Goal: Register for event/course

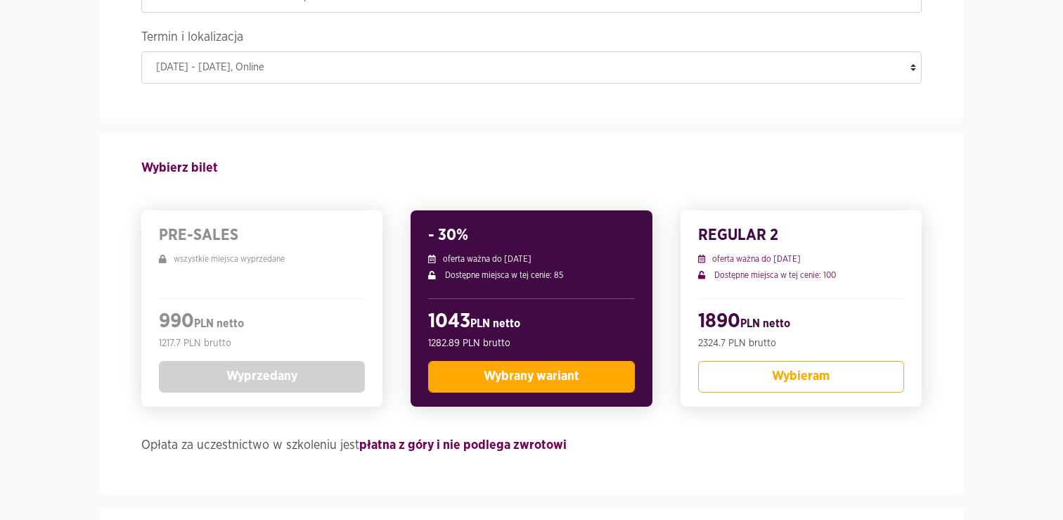
scroll to position [200, 0]
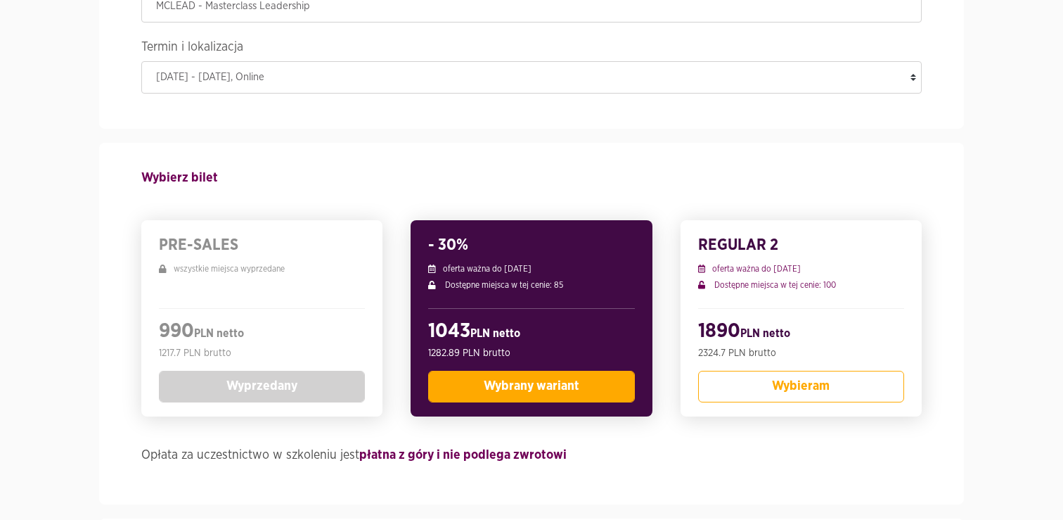
scroll to position [190, 0]
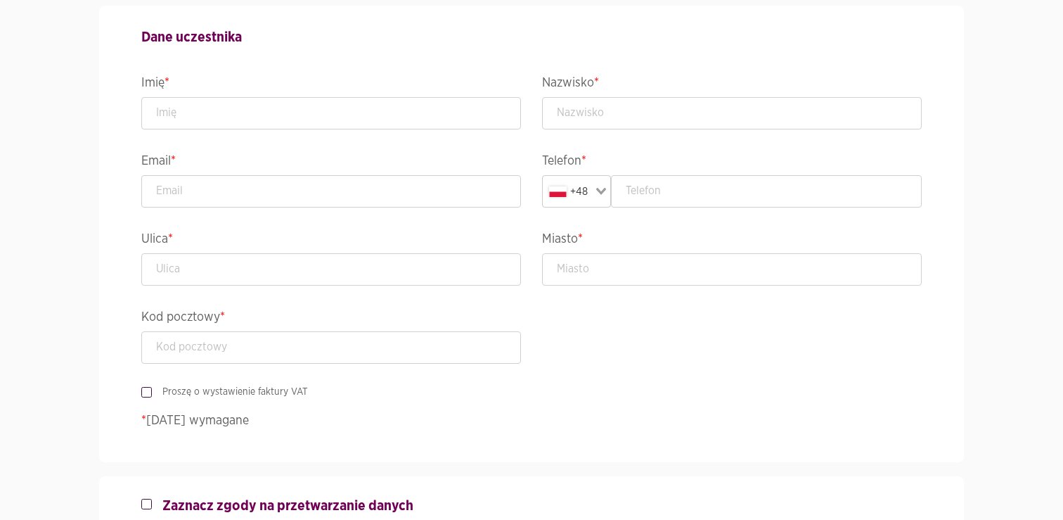
scroll to position [693, 0]
click at [177, 109] on input "text" at bounding box center [331, 112] width 380 height 32
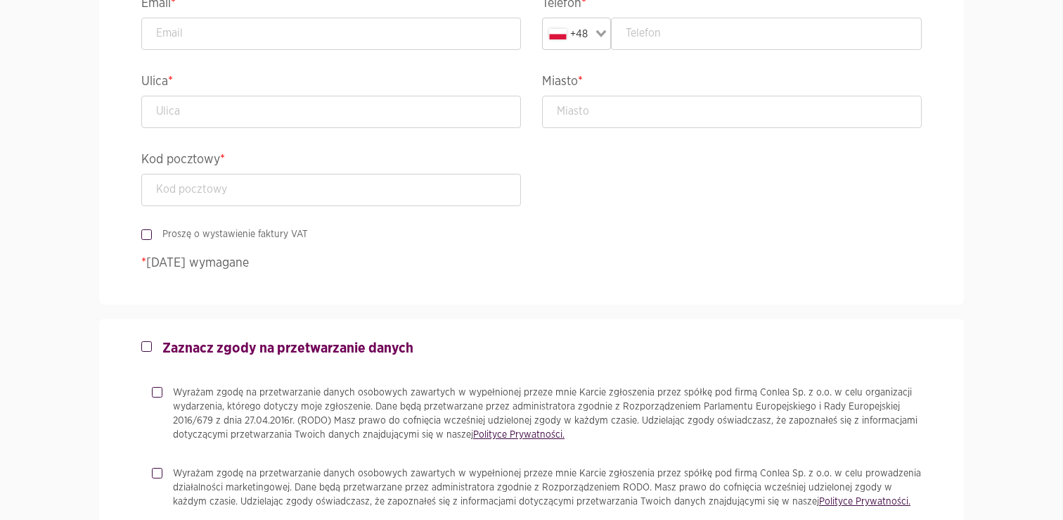
scroll to position [856, 0]
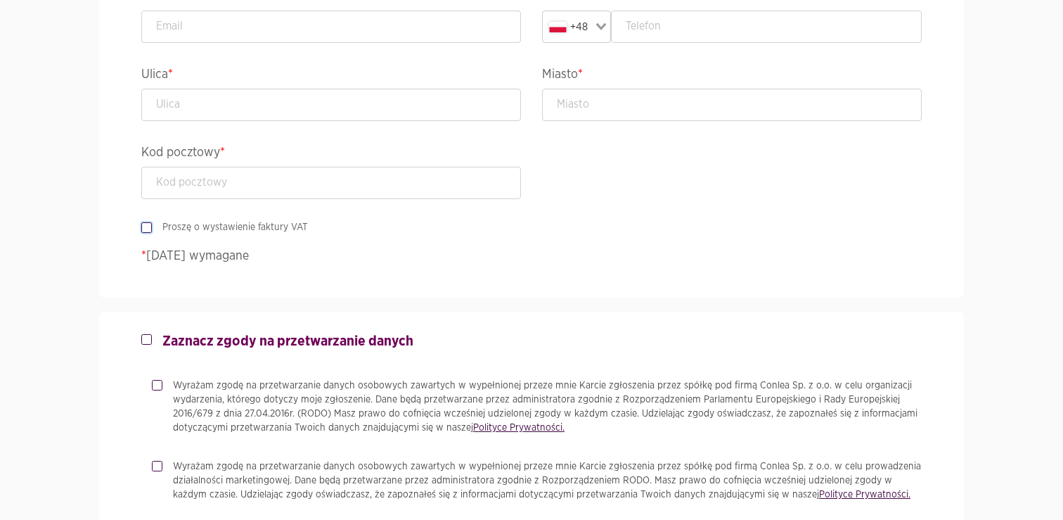
click at [146, 221] on input "Proszę o wystawienie faktury VAT" at bounding box center [144, 224] width 7 height 9
checkbox input "true"
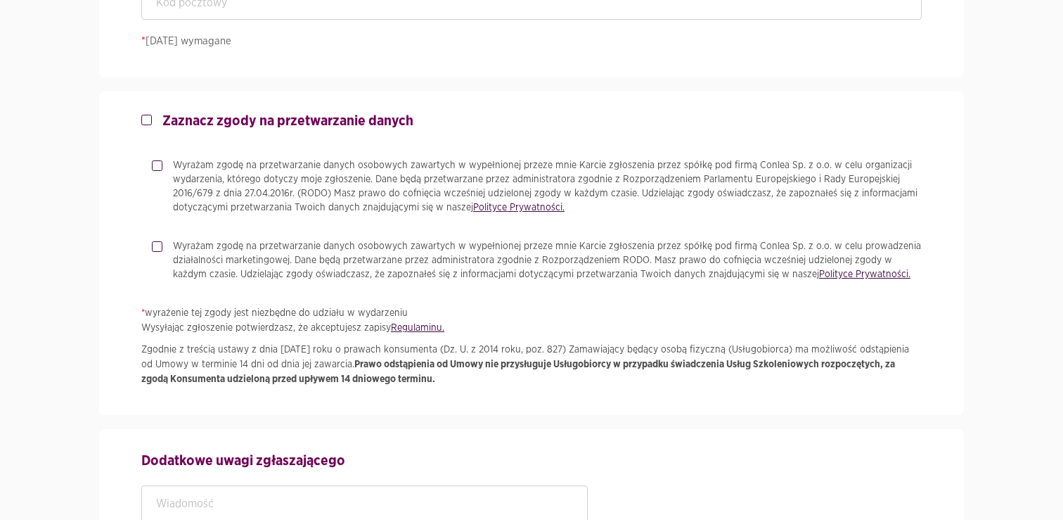
scroll to position [1365, 0]
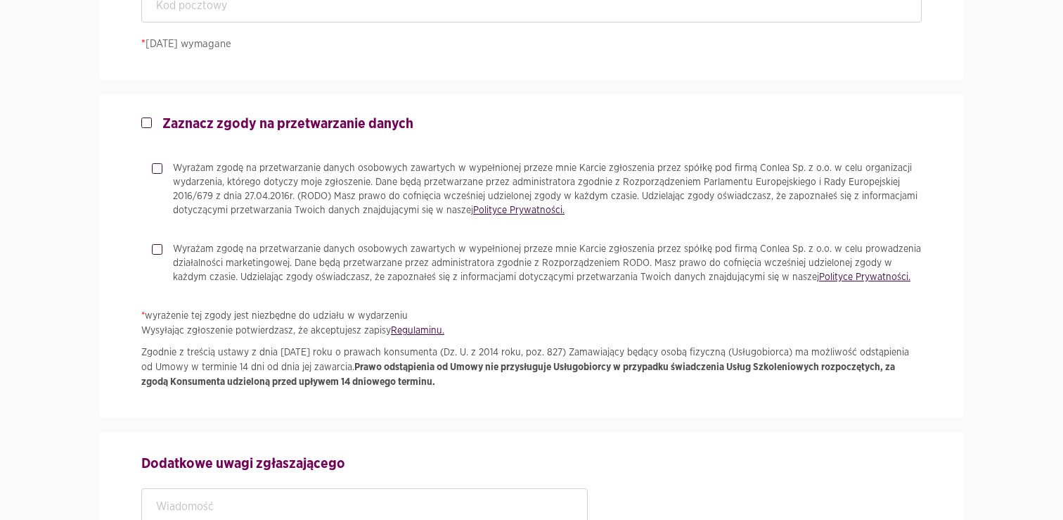
click at [418, 327] on link "Regulaminu." at bounding box center [417, 331] width 53 height 10
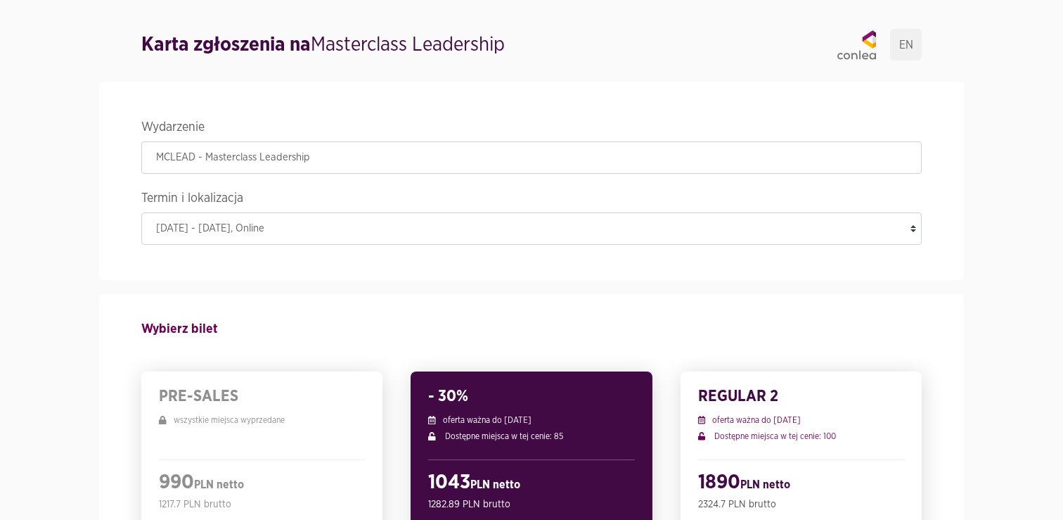
scroll to position [7, 0]
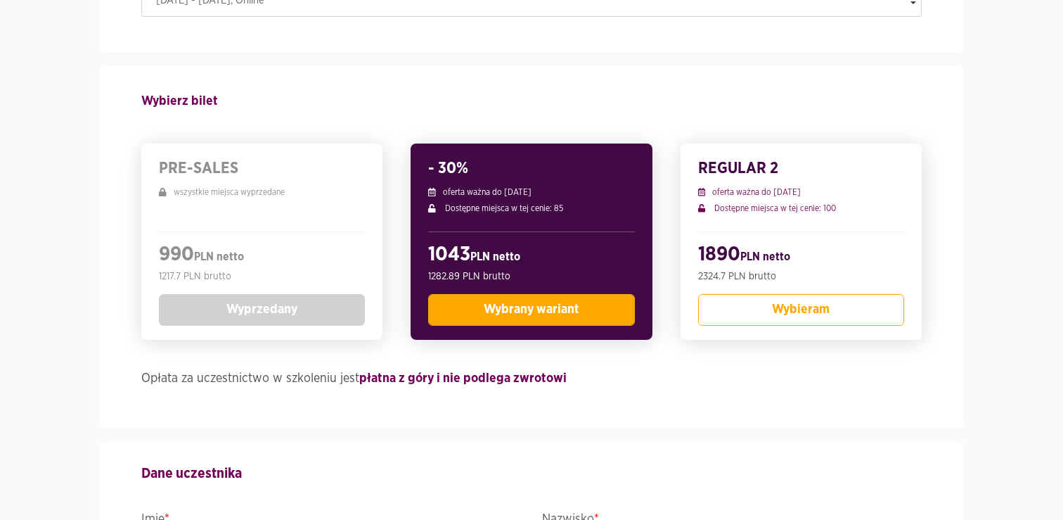
scroll to position [265, 0]
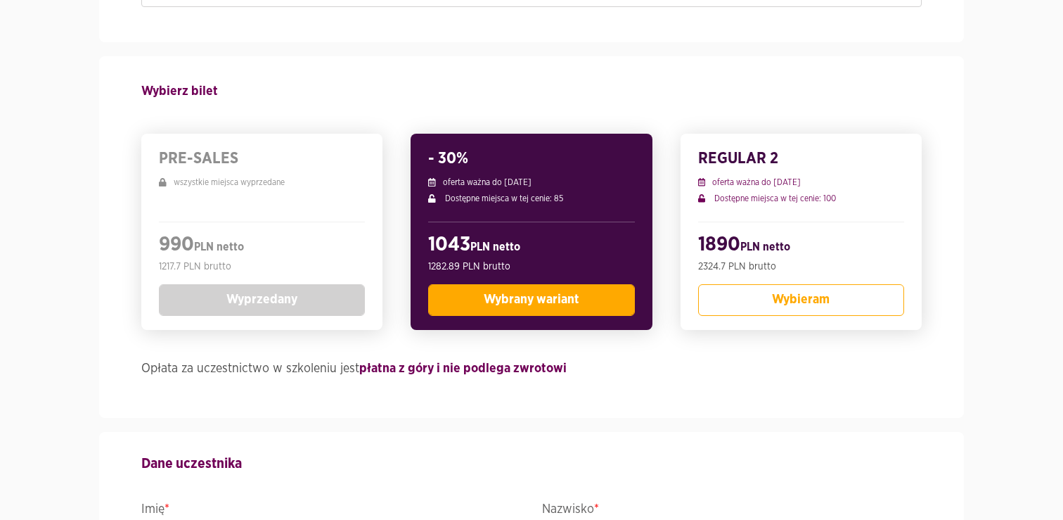
click at [435, 366] on strong "płatna z góry i nie podlega zwrotowi" at bounding box center [462, 368] width 207 height 13
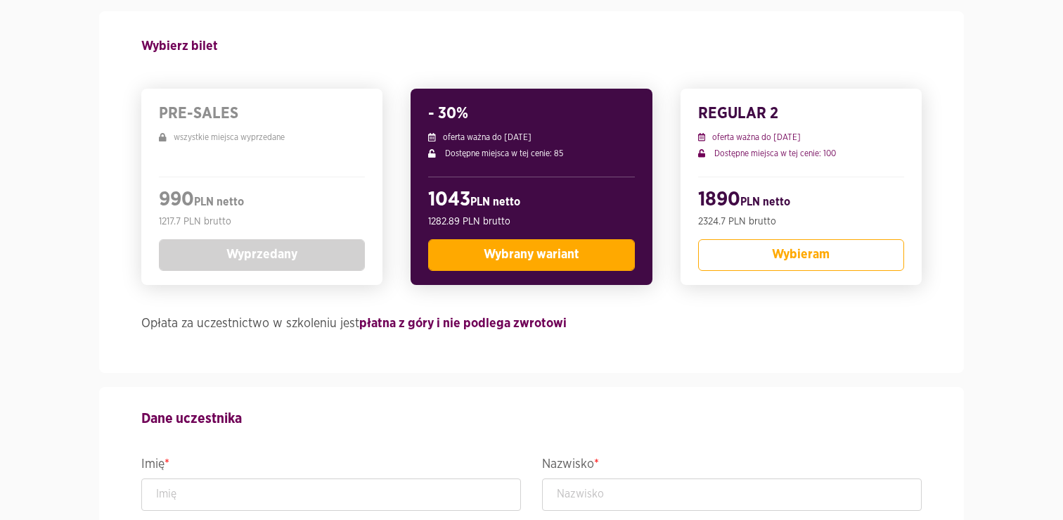
scroll to position [302, 0]
